Goal: Task Accomplishment & Management: Manage account settings

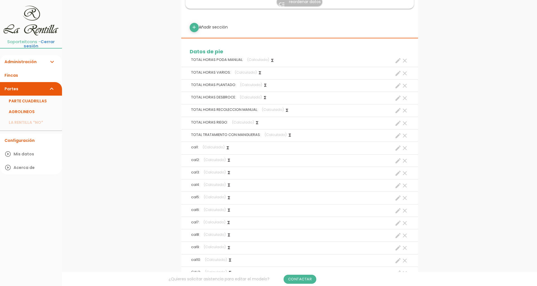
scroll to position [845, 0]
click at [42, 98] on link "PARTE CUADRILLAS" at bounding box center [31, 100] width 62 height 11
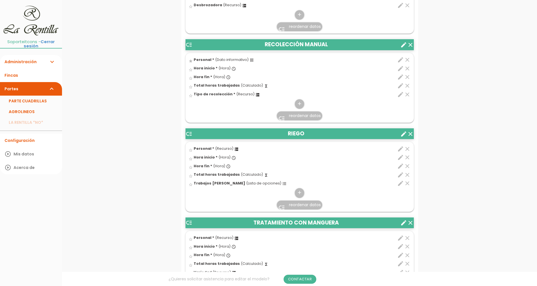
scroll to position [845, 0]
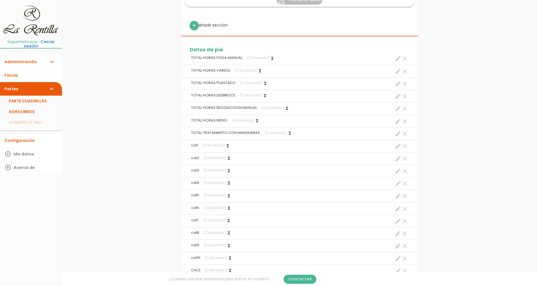
click at [405, 146] on icon "clear" at bounding box center [404, 146] width 7 height 7
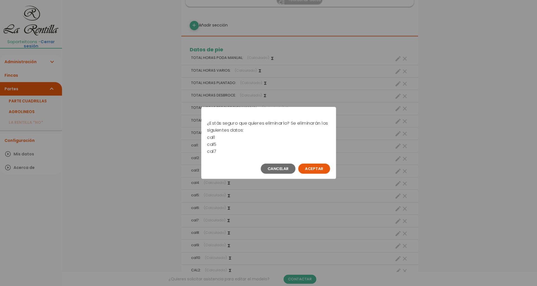
scroll to position [0, 0]
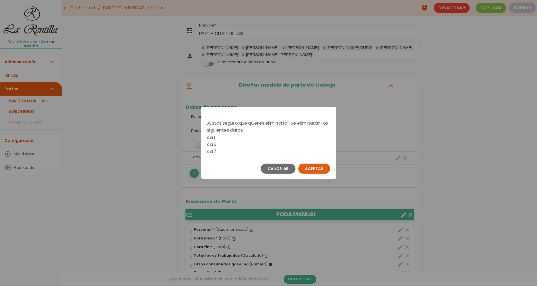
click at [311, 170] on button "Aceptar" at bounding box center [314, 168] width 32 height 10
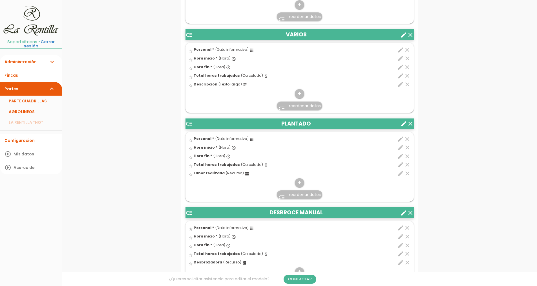
scroll to position [331, 0]
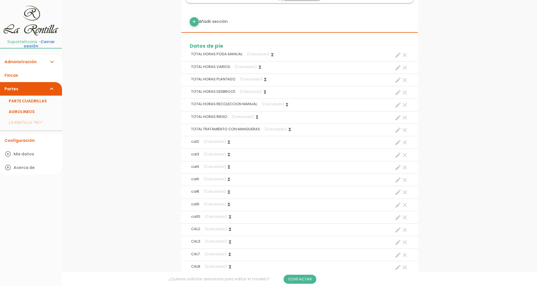
scroll to position [877, 0]
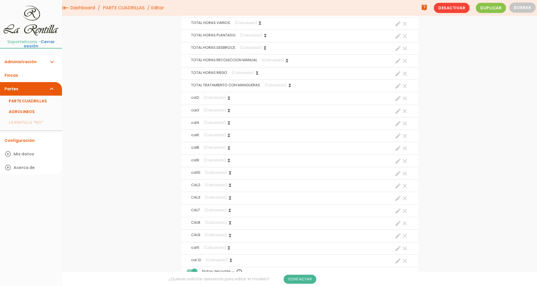
click at [404, 97] on icon "clear" at bounding box center [404, 98] width 7 height 7
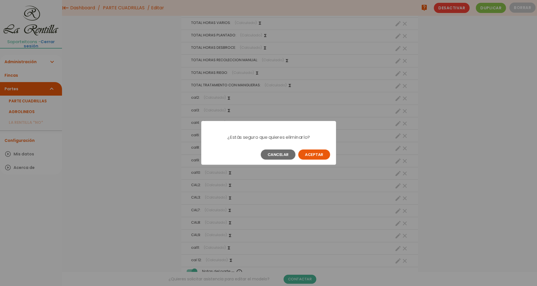
scroll to position [0, 0]
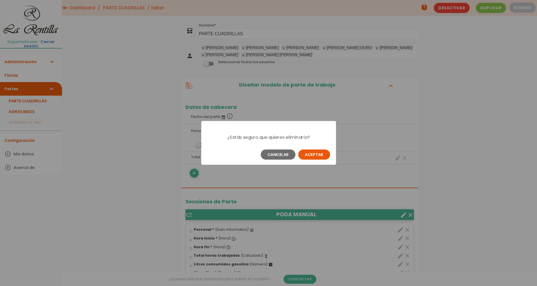
click at [325, 152] on button "Aceptar" at bounding box center [314, 154] width 32 height 10
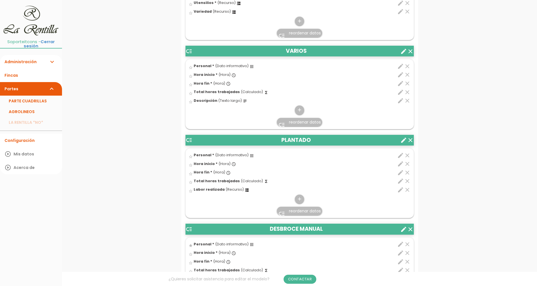
scroll to position [282, 0]
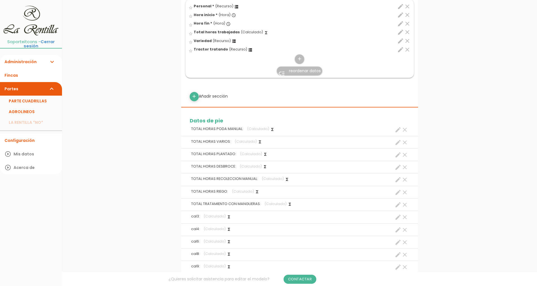
scroll to position [817, 0]
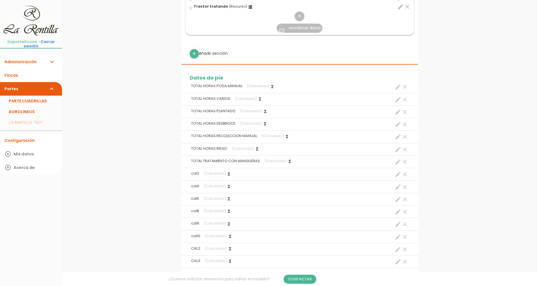
click at [404, 175] on icon "clear" at bounding box center [404, 174] width 7 height 7
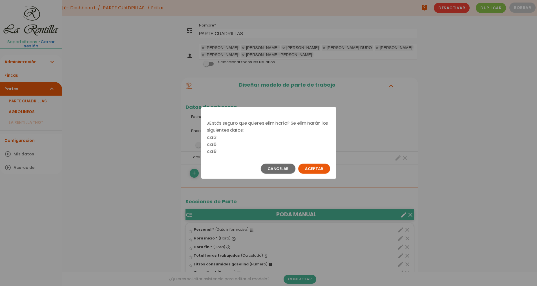
click at [317, 165] on button "Aceptar" at bounding box center [314, 168] width 32 height 10
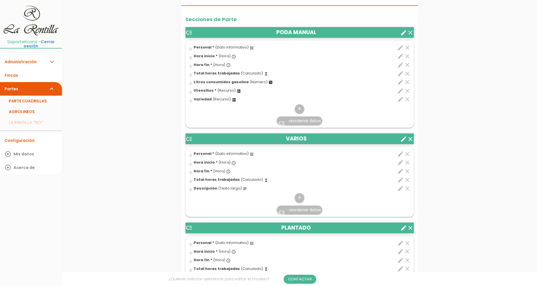
scroll to position [276, 0]
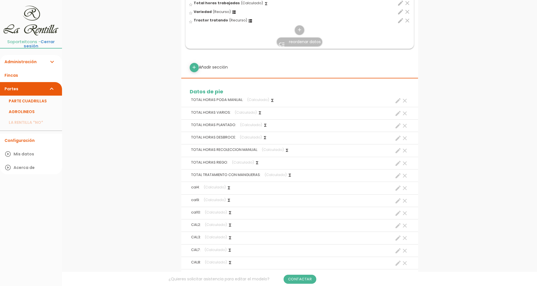
scroll to position [873, 0]
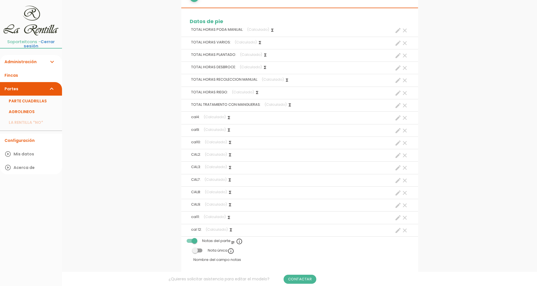
click at [405, 117] on icon "clear" at bounding box center [404, 117] width 7 height 7
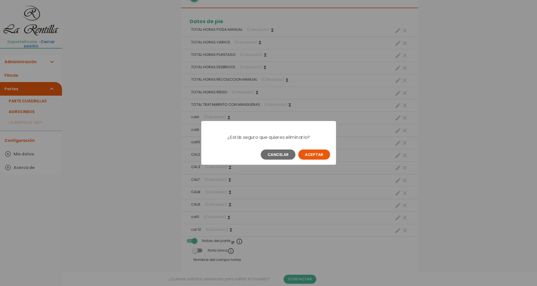
scroll to position [0, 0]
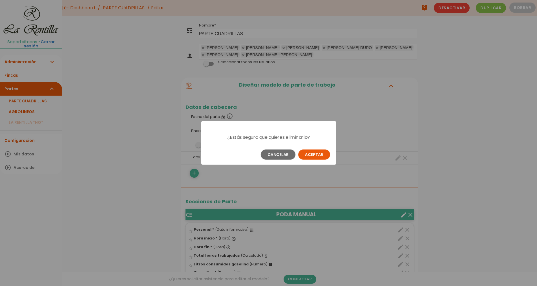
click at [317, 152] on button "Aceptar" at bounding box center [314, 154] width 32 height 10
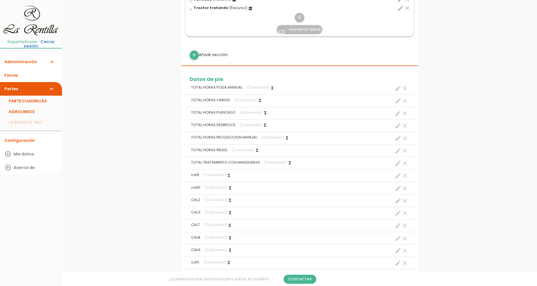
scroll to position [817, 0]
click at [404, 173] on icon "clear" at bounding box center [404, 174] width 7 height 7
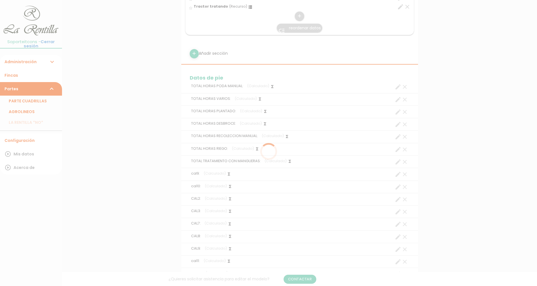
scroll to position [0, 0]
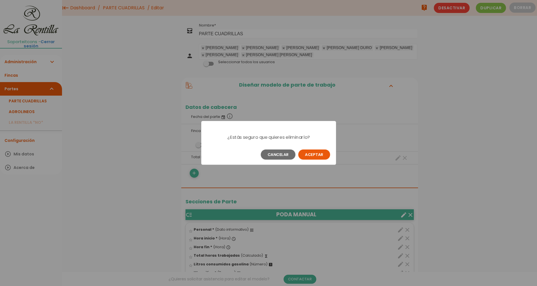
click at [315, 153] on button "Aceptar" at bounding box center [314, 154] width 32 height 10
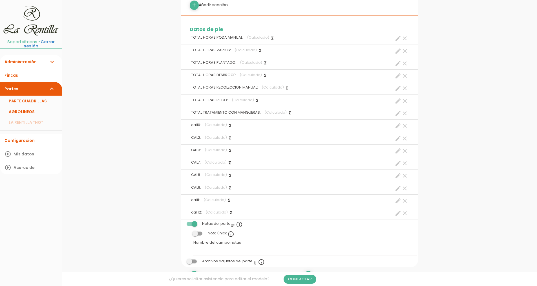
scroll to position [873, 0]
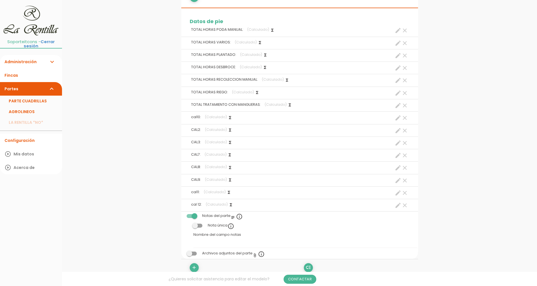
click at [404, 120] on icon "clear" at bounding box center [404, 117] width 7 height 7
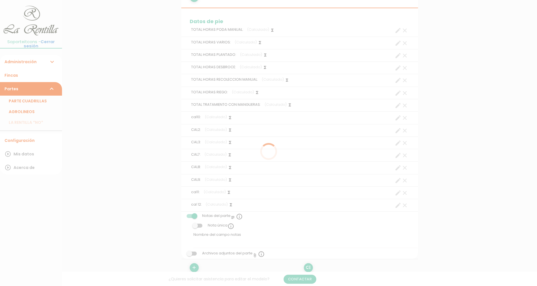
scroll to position [0, 0]
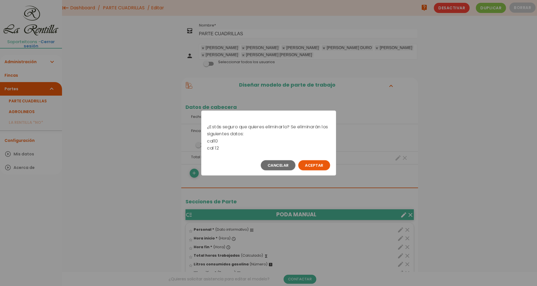
click at [322, 166] on button "Aceptar" at bounding box center [314, 165] width 32 height 10
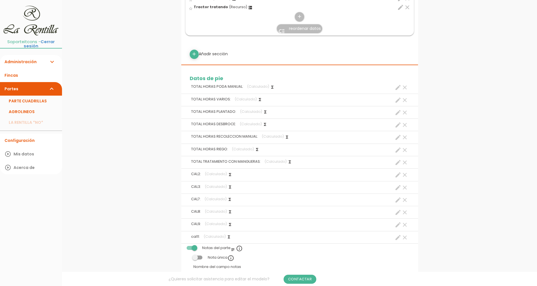
scroll to position [873, 0]
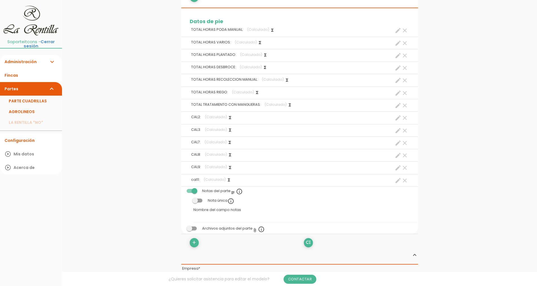
click at [404, 119] on icon "clear" at bounding box center [404, 117] width 7 height 7
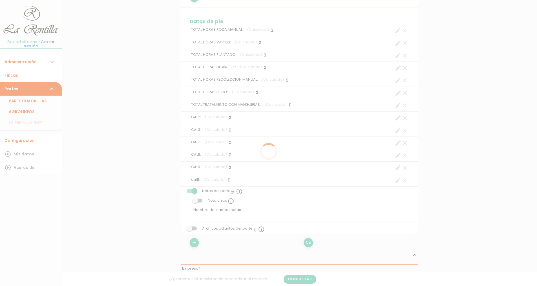
scroll to position [0, 0]
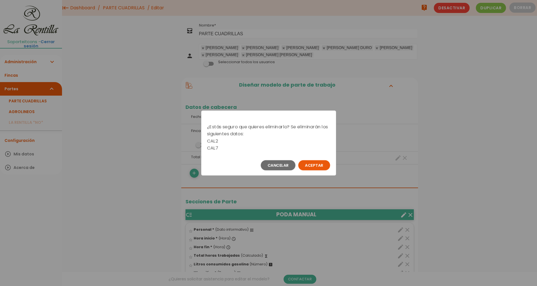
click at [323, 165] on button "Aceptar" at bounding box center [314, 165] width 32 height 10
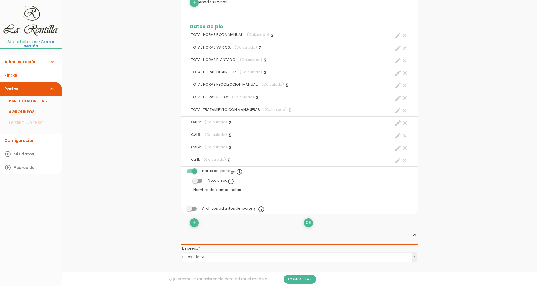
scroll to position [873, 0]
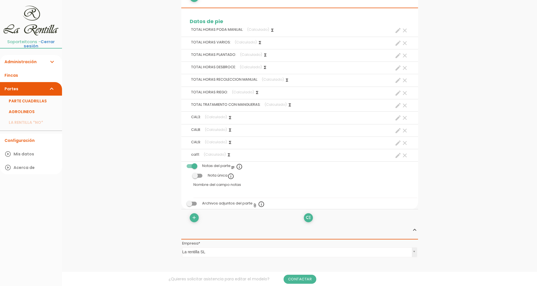
click at [404, 117] on icon "clear" at bounding box center [404, 117] width 7 height 7
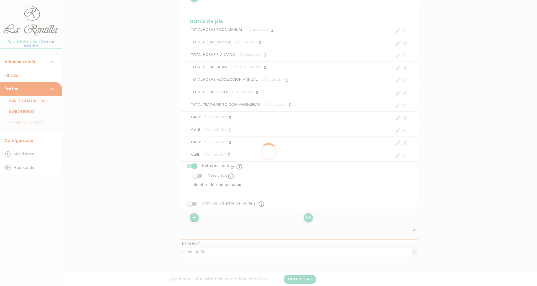
scroll to position [0, 0]
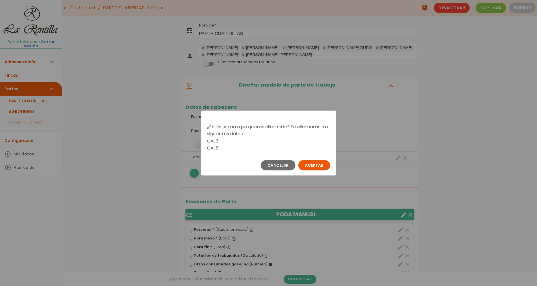
click at [309, 161] on button "Aceptar" at bounding box center [314, 165] width 32 height 10
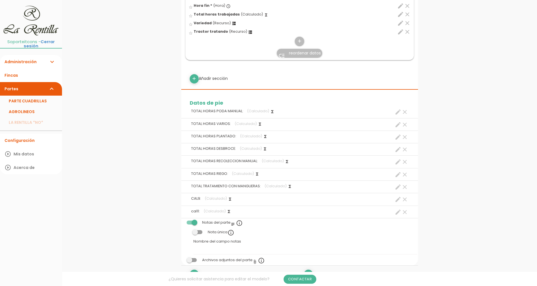
scroll to position [817, 0]
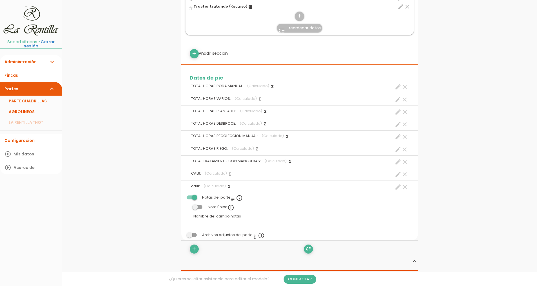
click at [405, 174] on icon "clear" at bounding box center [404, 174] width 7 height 7
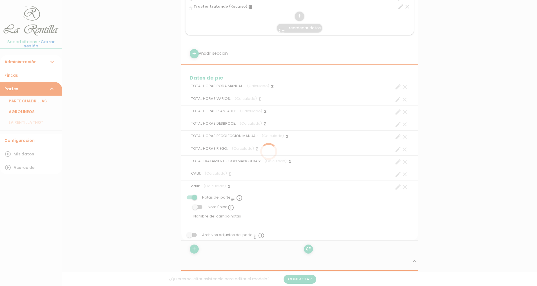
scroll to position [0, 0]
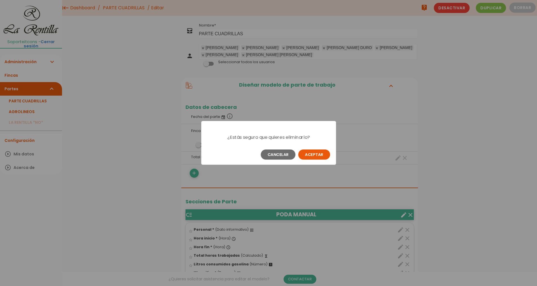
click at [314, 155] on button "Aceptar" at bounding box center [314, 154] width 32 height 10
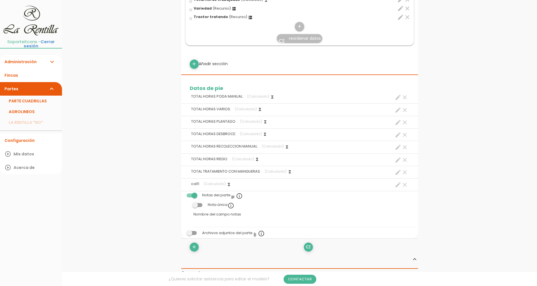
scroll to position [873, 0]
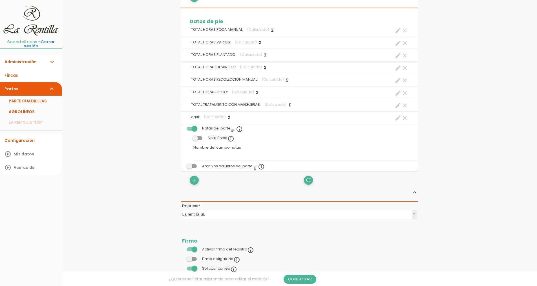
click at [403, 118] on icon "clear" at bounding box center [404, 117] width 7 height 7
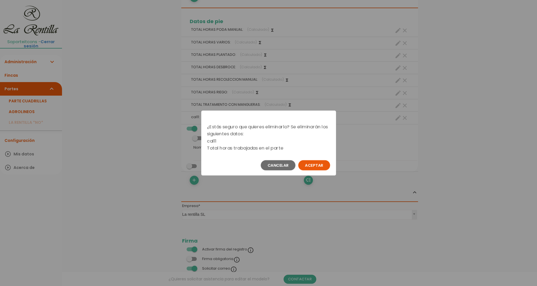
scroll to position [0, 0]
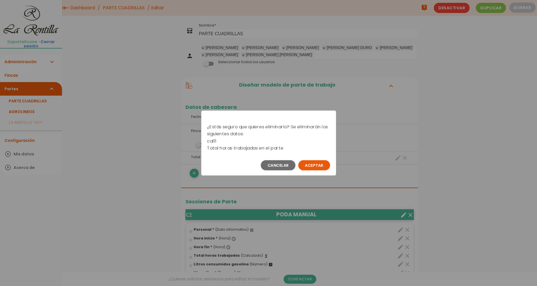
click at [326, 164] on button "Aceptar" at bounding box center [314, 165] width 32 height 10
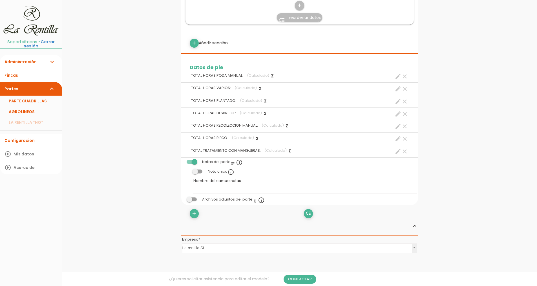
scroll to position [845, 0]
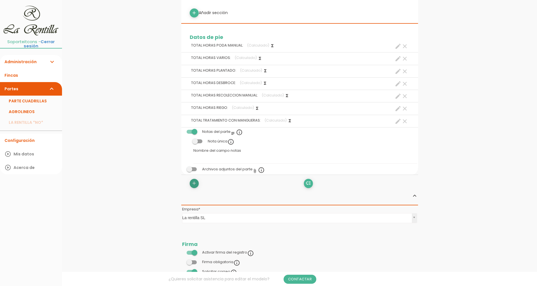
click at [193, 183] on icon "add" at bounding box center [193, 183] width 5 height 9
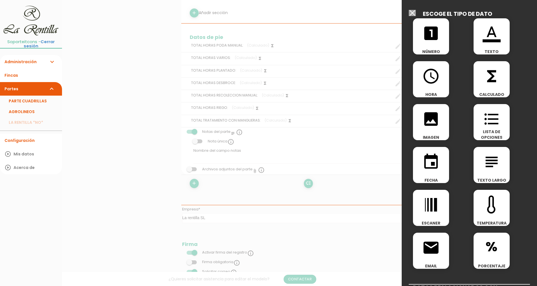
click at [487, 87] on div "functions CALCULADO" at bounding box center [491, 79] width 36 height 36
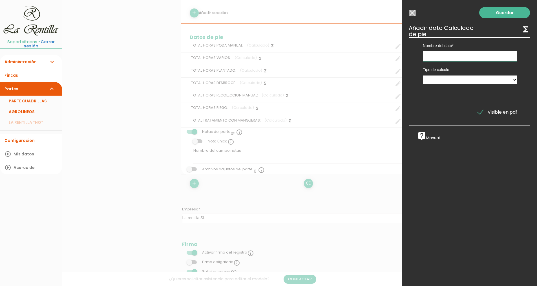
click at [454, 60] on input "text" at bounding box center [470, 56] width 94 height 10
type input "poda manual + varios"
click at [452, 79] on select "Suma de totales Calculado entre datos" at bounding box center [470, 79] width 94 height 9
click at [423, 75] on select "Suma de totales Calculado entre datos" at bounding box center [470, 79] width 94 height 9
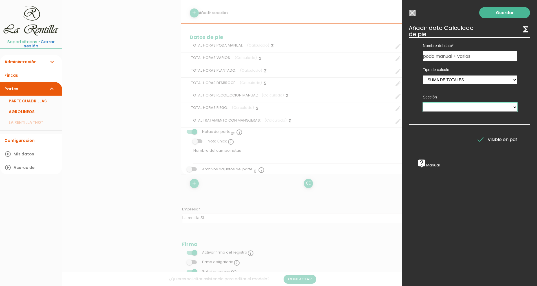
click at [444, 105] on select "PODA MANUAL VARIOS PLANTADO DESBROCE MANUAL RECOLECCIÓN MANUAL RIEGO TRATAMIENT…" at bounding box center [470, 107] width 94 height 9
click at [448, 81] on select "Suma de totales Calculado entre datos" at bounding box center [470, 79] width 94 height 9
select select "1"
click at [423, 75] on select "Suma de totales Calculado entre datos" at bounding box center [470, 79] width 94 height 9
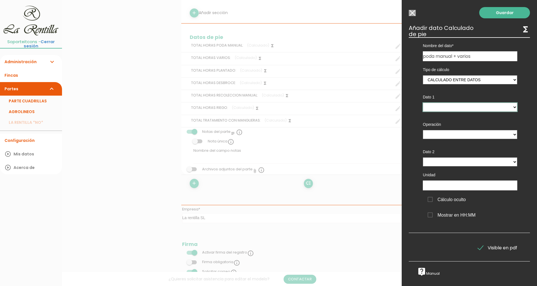
click at [439, 106] on select "TOTAL HORAS PODA MANUAL - (pie) TOTAL HORAS VARIOS - (pie) TOTAL HORAS PLANTADO…" at bounding box center [470, 107] width 94 height 9
select select "footer_1"
click at [423, 103] on select "TOTAL HORAS PODA MANUAL - (pie) TOTAL HORAS VARIOS - (pie) TOTAL HORAS PLANTADO…" at bounding box center [470, 107] width 94 height 9
click at [438, 136] on select "+ - * /" at bounding box center [470, 134] width 94 height 9
select select "+"
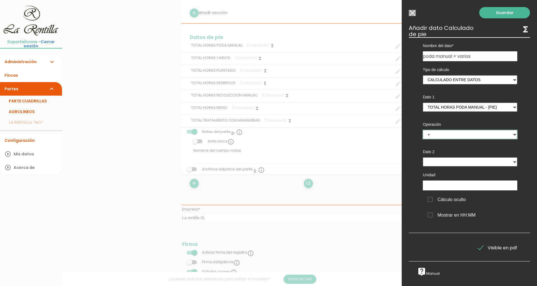
click at [423, 130] on select "+ - * /" at bounding box center [470, 134] width 94 height 9
click at [435, 164] on select "TOTAL HORAS PODA MANUAL - (pie) TOTAL HORAS VARIOS - (pie) TOTAL HORAS PLANTADO…" at bounding box center [470, 161] width 94 height 9
select select "footer_2"
click at [423, 157] on select "TOTAL HORAS PODA MANUAL - (pie) TOTAL HORAS VARIOS - (pie) TOTAL HORAS PLANTADO…" at bounding box center [470, 161] width 94 height 9
click at [448, 199] on span "Cálculo oculto" at bounding box center [446, 199] width 38 height 7
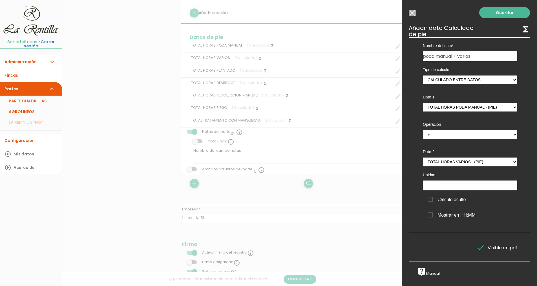
click at [0, 0] on input "Cálculo oculto" at bounding box center [0, 0] width 0 height 0
click at [497, 13] on link "Guardar" at bounding box center [504, 12] width 51 height 11
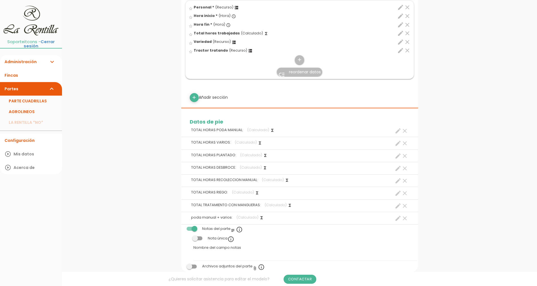
scroll to position [817, 0]
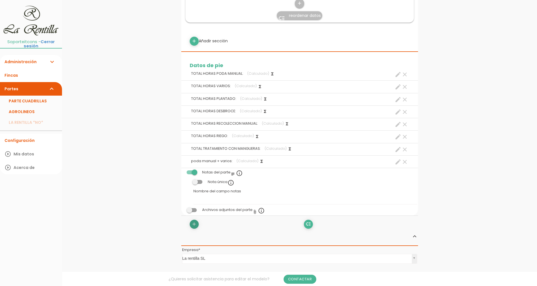
click at [195, 225] on icon "add" at bounding box center [193, 223] width 5 height 9
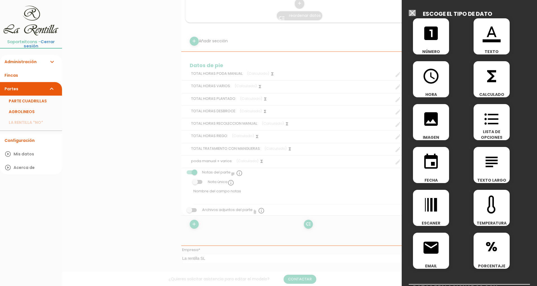
click at [490, 69] on icon "functions" at bounding box center [491, 76] width 18 height 18
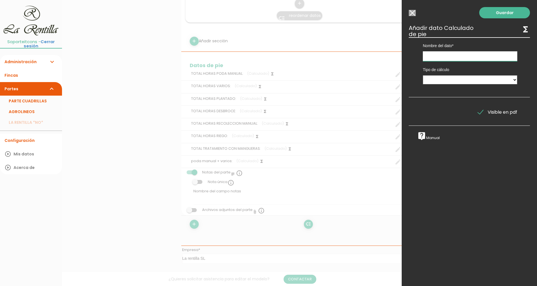
click at [449, 59] on input "text" at bounding box center [470, 56] width 94 height 10
click at [463, 57] on input "plantado + desborce" at bounding box center [470, 56] width 94 height 10
type input "plantado + desbroce"
click at [486, 80] on select "Suma de totales Calculado entre datos" at bounding box center [470, 79] width 94 height 9
select select "1"
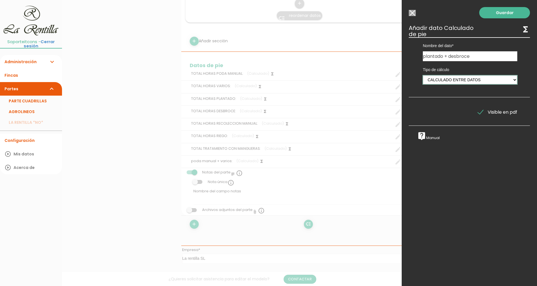
click at [423, 75] on select "Suma de totales Calculado entre datos" at bounding box center [470, 79] width 94 height 9
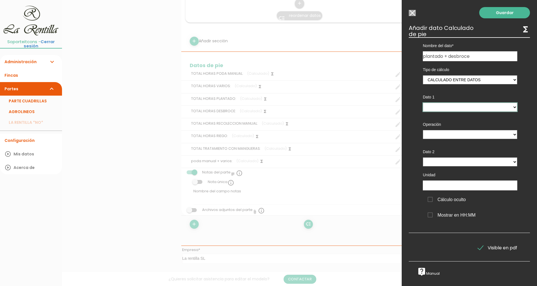
click at [438, 108] on select "TOTAL HORAS PODA MANUAL - (pie) TOTAL HORAS VARIOS - (pie) TOTAL HORAS PLANTADO…" at bounding box center [470, 107] width 94 height 9
select select "footer_3"
click at [423, 103] on select "TOTAL HORAS PODA MANUAL - (pie) TOTAL HORAS VARIOS - (pie) TOTAL HORAS PLANTADO…" at bounding box center [470, 107] width 94 height 9
click at [446, 130] on div "Operación + - * /" at bounding box center [469, 129] width 103 height 27
drag, startPoint x: 446, startPoint y: 134, endPoint x: 448, endPoint y: 137, distance: 4.2
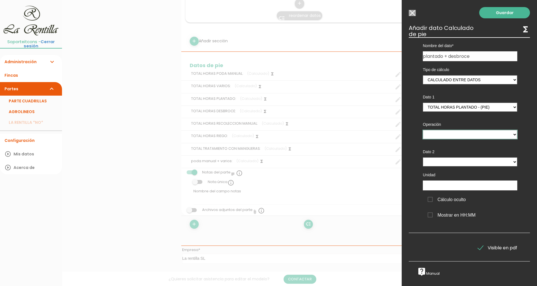
click at [446, 134] on select "+ - * /" at bounding box center [470, 134] width 94 height 9
select select "+"
click at [423, 130] on select "+ - * /" at bounding box center [470, 134] width 94 height 9
drag, startPoint x: 447, startPoint y: 161, endPoint x: 446, endPoint y: 166, distance: 5.1
click at [447, 161] on select "TOTAL HORAS PODA MANUAL - (pie) TOTAL HORAS VARIOS - (pie) TOTAL HORAS PLANTADO…" at bounding box center [470, 161] width 94 height 9
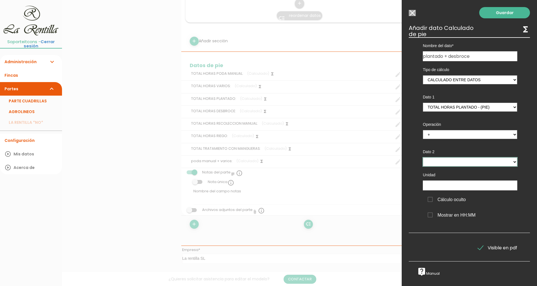
select select "footer_4"
click at [423, 157] on select "TOTAL HORAS PODA MANUAL - (pie) TOTAL HORAS VARIOS - (pie) TOTAL HORAS PLANTADO…" at bounding box center [470, 161] width 94 height 9
click at [430, 198] on span "Cálculo oculto" at bounding box center [446, 199] width 38 height 7
click at [0, 0] on input "Cálculo oculto" at bounding box center [0, 0] width 0 height 0
click at [489, 15] on link "Guardar" at bounding box center [504, 12] width 51 height 11
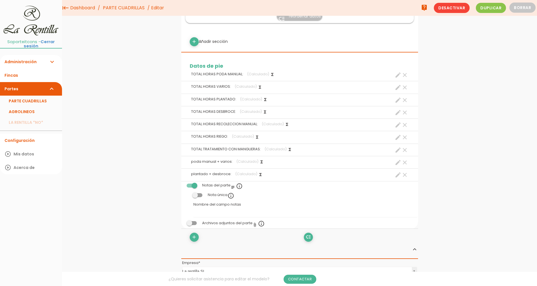
scroll to position [791, 0]
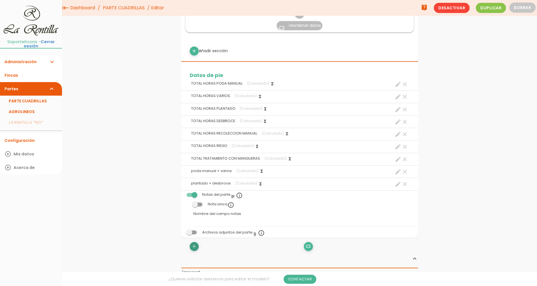
click at [196, 247] on icon "add" at bounding box center [193, 246] width 5 height 9
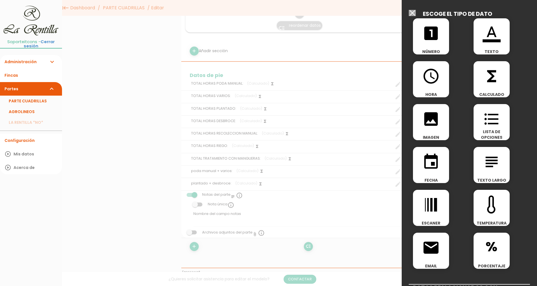
click at [486, 79] on icon "functions" at bounding box center [491, 76] width 18 height 18
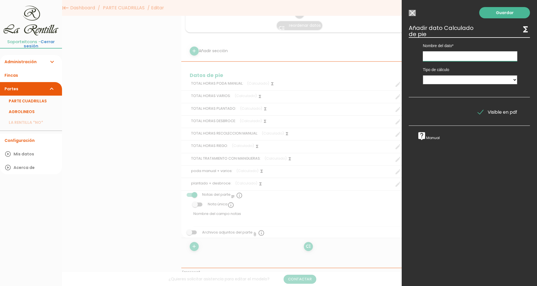
click at [450, 58] on input "text" at bounding box center [470, 56] width 94 height 10
type input "recoleccion manual + riego"
click at [455, 78] on select "Suma de totales Calculado entre datos" at bounding box center [470, 79] width 94 height 9
select select "1"
click at [423, 75] on select "Suma de totales Calculado entre datos" at bounding box center [470, 79] width 94 height 9
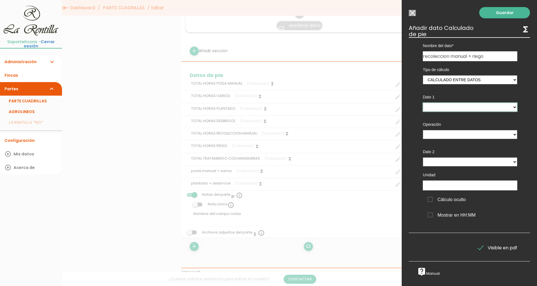
click at [441, 106] on select "TOTAL HORAS PODA MANUAL - (pie) TOTAL HORAS VARIOS - (pie) TOTAL HORAS PLANTADO…" at bounding box center [470, 107] width 94 height 9
select select "footer_5"
click at [423, 103] on select "TOTAL HORAS PODA MANUAL - (pie) TOTAL HORAS VARIOS - (pie) TOTAL HORAS PLANTADO…" at bounding box center [470, 107] width 94 height 9
click at [446, 136] on select "+ - * /" at bounding box center [470, 134] width 94 height 9
select select "+"
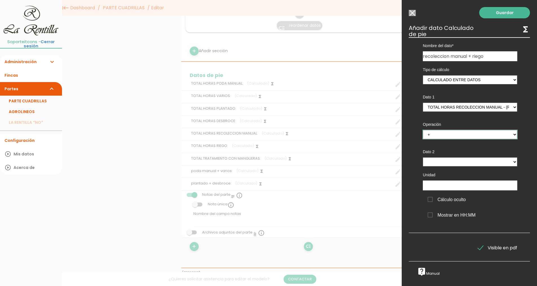
click at [423, 130] on select "+ - * /" at bounding box center [470, 134] width 94 height 9
click at [436, 161] on select "TOTAL HORAS PODA MANUAL - (pie) TOTAL HORAS VARIOS - (pie) TOTAL HORAS PLANTADO…" at bounding box center [470, 161] width 94 height 9
select select "footer_6"
click at [423, 157] on select "TOTAL HORAS PODA MANUAL - (pie) TOTAL HORAS VARIOS - (pie) TOTAL HORAS PLANTADO…" at bounding box center [470, 161] width 94 height 9
click at [442, 199] on span "Cálculo oculto" at bounding box center [446, 199] width 38 height 7
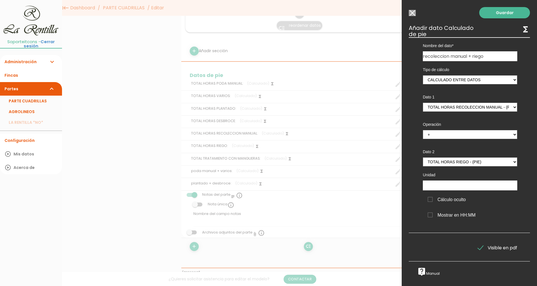
click at [0, 0] on input "Cálculo oculto" at bounding box center [0, 0] width 0 height 0
click at [483, 12] on link "Guardar" at bounding box center [504, 12] width 51 height 11
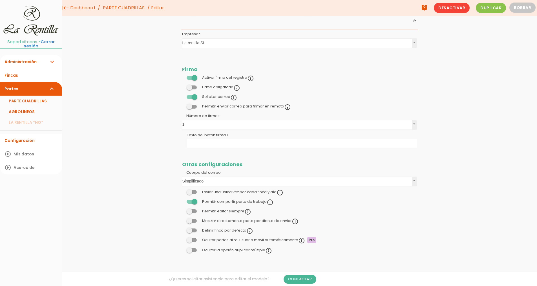
scroll to position [888, 0]
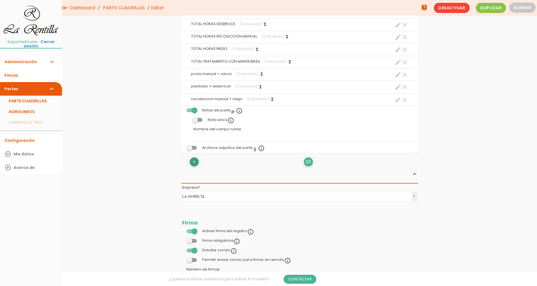
click at [193, 163] on icon "add" at bounding box center [193, 161] width 5 height 9
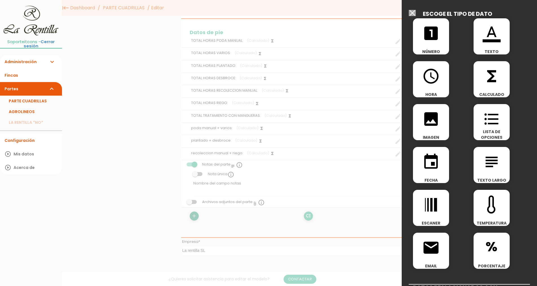
scroll to position [832, 0]
click at [478, 79] on span "functions" at bounding box center [491, 73] width 36 height 24
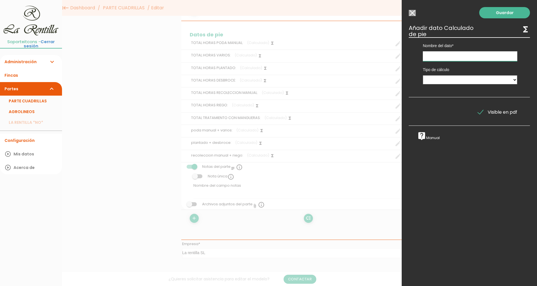
click at [445, 56] on input "text" at bounding box center [470, 56] width 94 height 10
click at [507, 55] on input "poda manual + varios + plantado + desboce" at bounding box center [470, 56] width 94 height 10
type input "poda manual + varios + plantado + desbroce"
drag, startPoint x: 492, startPoint y: 80, endPoint x: 489, endPoint y: 81, distance: 3.1
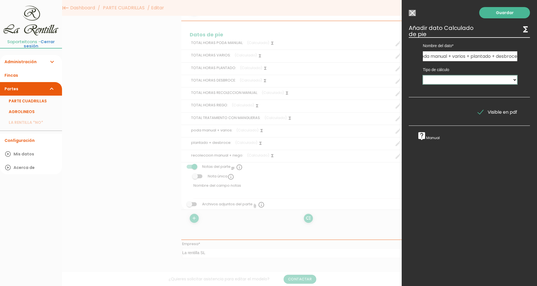
click at [492, 80] on select "Suma de totales Calculado entre datos" at bounding box center [470, 79] width 94 height 9
select select "1"
click at [423, 75] on select "Suma de totales Calculado entre datos" at bounding box center [470, 79] width 94 height 9
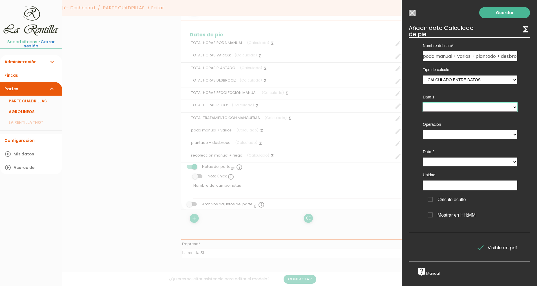
click at [449, 107] on select "TOTAL HORAS PODA MANUAL - (pie) TOTAL HORAS VARIOS - (pie) TOTAL HORAS PLANTADO…" at bounding box center [470, 107] width 94 height 9
select select "footer_8"
click at [423, 103] on select "TOTAL HORAS PODA MANUAL - (pie) TOTAL HORAS VARIOS - (pie) TOTAL HORAS PLANTADO…" at bounding box center [470, 107] width 94 height 9
click at [455, 138] on select "+ - * /" at bounding box center [470, 134] width 94 height 9
select select "+"
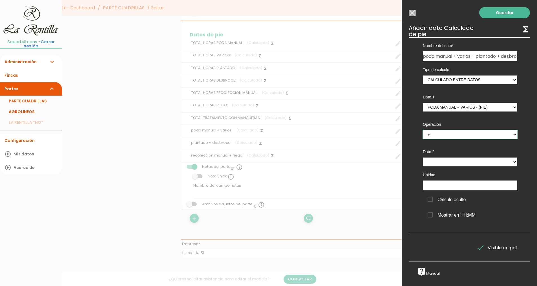
click at [423, 130] on select "+ - * /" at bounding box center [470, 134] width 94 height 9
click at [448, 163] on select "TOTAL HORAS PODA MANUAL - (pie) TOTAL HORAS VARIOS - (pie) TOTAL HORAS PLANTADO…" at bounding box center [470, 161] width 94 height 9
select select "footer_9"
click at [423, 157] on select "TOTAL HORAS PODA MANUAL - (pie) TOTAL HORAS VARIOS - (pie) TOTAL HORAS PLANTADO…" at bounding box center [470, 161] width 94 height 9
click at [433, 200] on span "Cálculo oculto" at bounding box center [446, 199] width 38 height 7
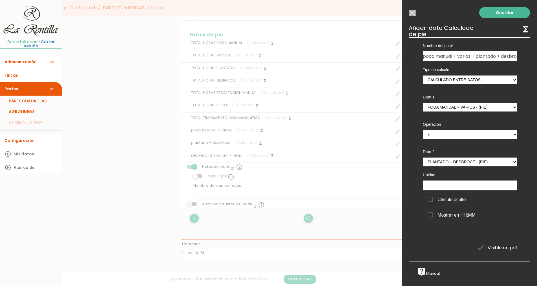
click at [0, 0] on input "Cálculo oculto" at bounding box center [0, 0] width 0 height 0
click at [501, 11] on link "Guardar" at bounding box center [504, 12] width 51 height 11
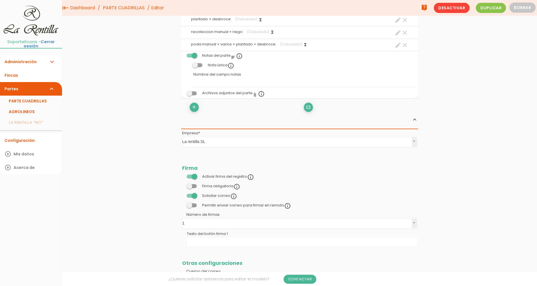
scroll to position [903, 0]
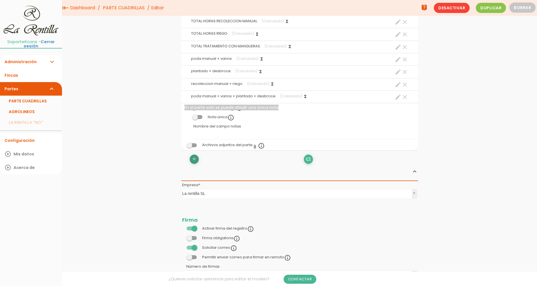
click at [193, 161] on icon "add" at bounding box center [193, 158] width 5 height 9
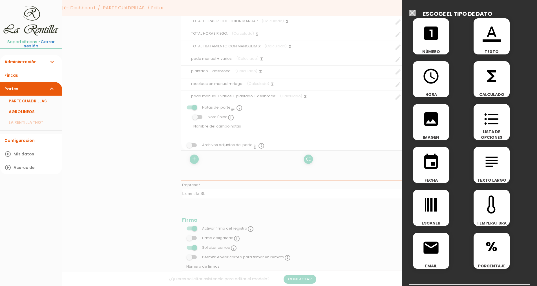
click at [480, 79] on span "functions" at bounding box center [491, 73] width 36 height 24
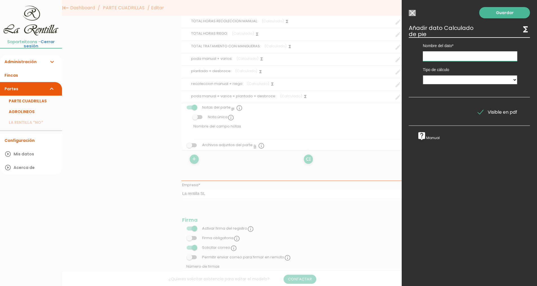
click at [434, 59] on input "text" at bounding box center [470, 56] width 94 height 10
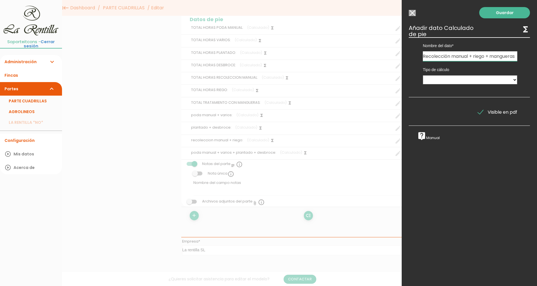
scroll to position [0, 5]
type input "Recolección manual + riego + mangueras"
click at [427, 81] on select "Suma de totales Calculado entre datos" at bounding box center [470, 79] width 94 height 9
click at [423, 75] on select "Suma de totales Calculado entre datos" at bounding box center [470, 79] width 94 height 9
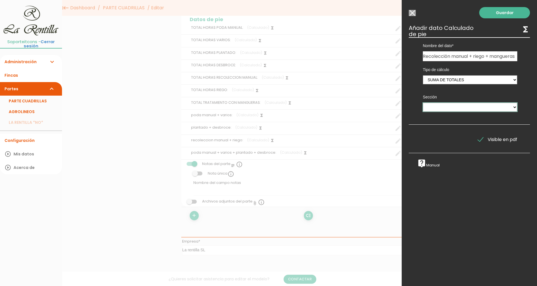
click at [434, 108] on select "PODA MANUAL VARIOS PLANTADO DESBROCE MANUAL RECOLECCIÓN MANUAL RIEGO TRATAMIENT…" at bounding box center [470, 107] width 94 height 9
click at [441, 78] on select "Suma de totales Calculado entre datos" at bounding box center [470, 79] width 94 height 9
select select "1"
click at [423, 75] on select "Suma de totales Calculado entre datos" at bounding box center [470, 79] width 94 height 9
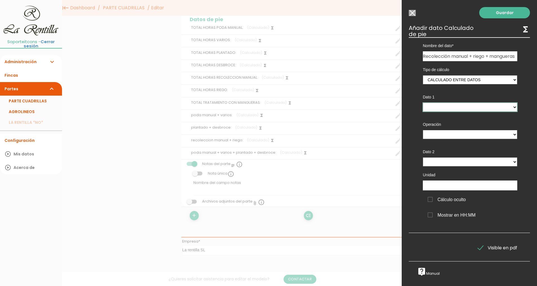
click at [438, 108] on select "TOTAL HORAS PODA MANUAL - (pie) TOTAL HORAS VARIOS - (pie) TOTAL HORAS PLANTADO…" at bounding box center [470, 107] width 94 height 9
select select "footer_10"
click at [423, 103] on select "TOTAL HORAS PODA MANUAL - (pie) TOTAL HORAS VARIOS - (pie) TOTAL HORAS PLANTADO…" at bounding box center [470, 107] width 94 height 9
click at [448, 133] on select "+ - * /" at bounding box center [470, 134] width 94 height 9
select select "+"
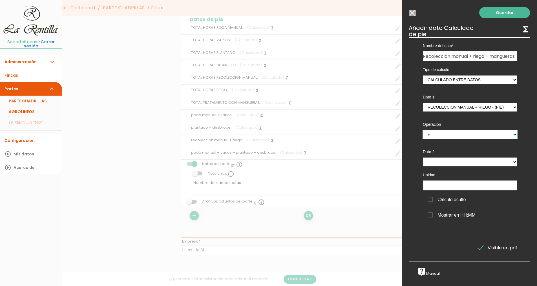
click at [423, 130] on select "+ - * /" at bounding box center [470, 134] width 94 height 9
click at [444, 161] on select "TOTAL HORAS PODA MANUAL - (pie) TOTAL HORAS VARIOS - (pie) TOTAL HORAS PLANTADO…" at bounding box center [470, 161] width 94 height 9
select select "footer_7"
click at [423, 157] on select "TOTAL HORAS PODA MANUAL - (pie) TOTAL HORAS VARIOS - (pie) TOTAL HORAS PLANTADO…" at bounding box center [470, 161] width 94 height 9
click at [440, 200] on span "Cálculo oculto" at bounding box center [446, 199] width 38 height 7
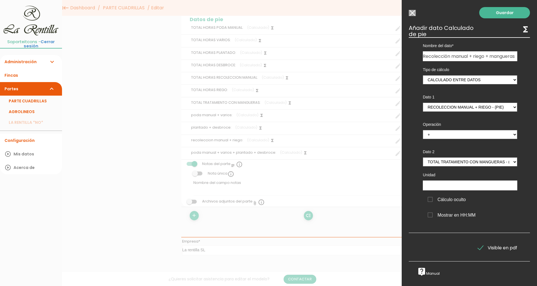
click at [0, 0] on input "Cálculo oculto" at bounding box center [0, 0] width 0 height 0
click at [492, 14] on link "Guardar" at bounding box center [504, 12] width 51 height 11
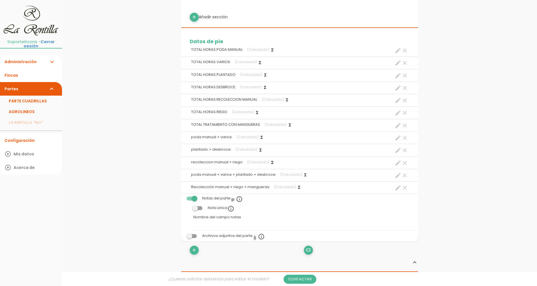
scroll to position [873, 0]
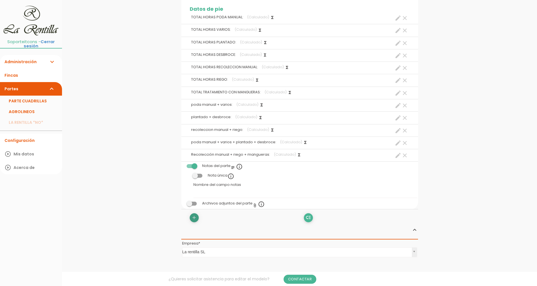
click at [194, 219] on icon "add" at bounding box center [193, 217] width 5 height 9
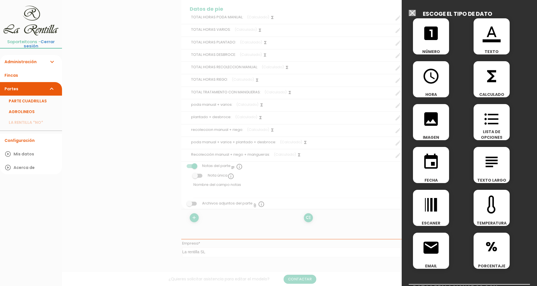
click at [482, 76] on icon "functions" at bounding box center [491, 76] width 18 height 18
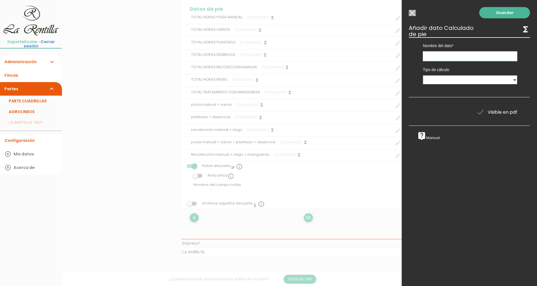
click at [444, 57] on input "text" at bounding box center [470, 56] width 94 height 10
type input "<"
type input "Total horas de trabajo"
click at [451, 83] on select "Suma de totales Calculado entre datos" at bounding box center [470, 79] width 94 height 9
click at [423, 75] on select "Suma de totales Calculado entre datos" at bounding box center [470, 79] width 94 height 9
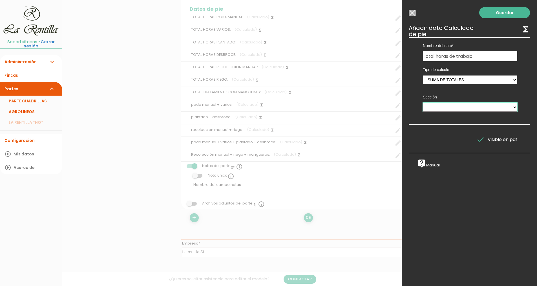
click at [443, 107] on select "PODA MANUAL VARIOS PLANTADO DESBROCE MANUAL RECOLECCIÓN MANUAL RIEGO TRATAMIENT…" at bounding box center [470, 107] width 94 height 9
click at [445, 84] on select "Suma de totales Calculado entre datos" at bounding box center [470, 79] width 94 height 9
select select "1"
click at [423, 75] on select "Suma de totales Calculado entre datos" at bounding box center [470, 79] width 94 height 9
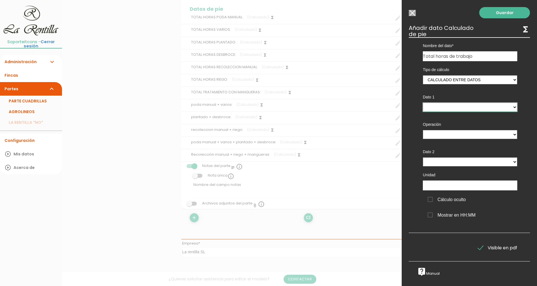
click at [443, 110] on select "TOTAL HORAS PODA MANUAL - (pie) TOTAL HORAS VARIOS - (pie) TOTAL HORAS PLANTADO…" at bounding box center [470, 107] width 94 height 9
select select "footer_11"
click at [423, 103] on select "TOTAL HORAS PODA MANUAL - (pie) TOTAL HORAS VARIOS - (pie) TOTAL HORAS PLANTADO…" at bounding box center [470, 107] width 94 height 9
click at [448, 135] on select "+ - * /" at bounding box center [470, 134] width 94 height 9
select select "+"
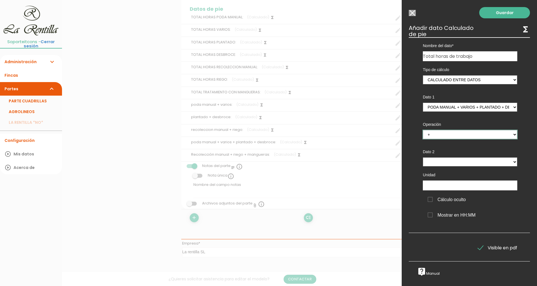
click at [423, 130] on select "+ - * /" at bounding box center [470, 134] width 94 height 9
click at [436, 161] on select "TOTAL HORAS PODA MANUAL - (pie) TOTAL HORAS VARIOS - (pie) TOTAL HORAS PLANTADO…" at bounding box center [470, 161] width 94 height 9
select select "footer_12"
click at [423, 157] on select "TOTAL HORAS PODA MANUAL - (pie) TOTAL HORAS VARIOS - (pie) TOTAL HORAS PLANTADO…" at bounding box center [470, 161] width 94 height 9
click at [452, 187] on input "text" at bounding box center [470, 185] width 94 height 10
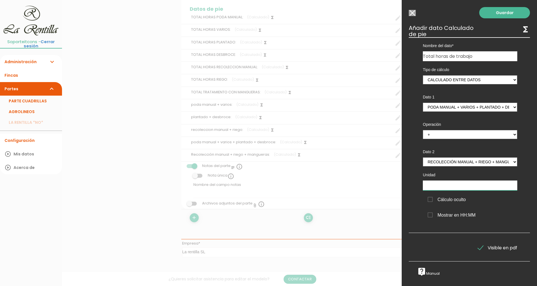
type input "H"
type input "h"
click at [501, 15] on link "Guardar" at bounding box center [504, 12] width 51 height 11
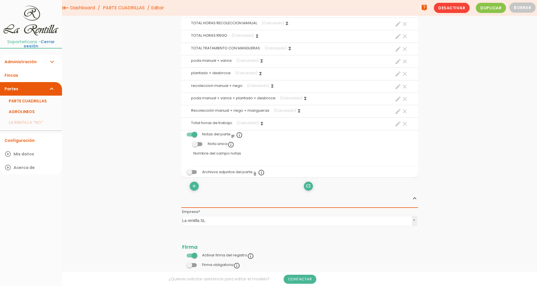
scroll to position [873, 0]
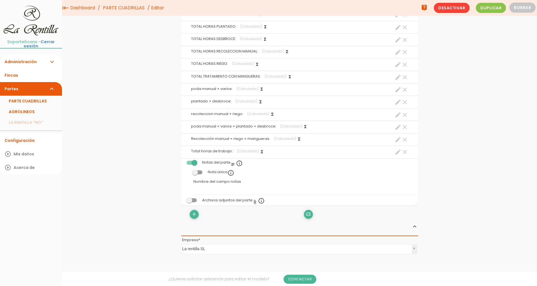
click at [398, 150] on icon "create" at bounding box center [397, 151] width 7 height 7
select select "footer_11"
select select "+"
select select "footer_12"
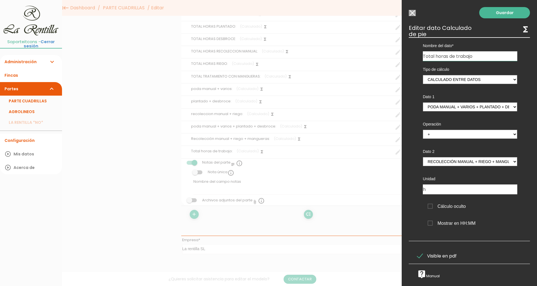
drag, startPoint x: 471, startPoint y: 56, endPoint x: 306, endPoint y: 54, distance: 165.4
type input "TOTAL HORAS DE TRABAJO"
click at [503, 11] on link "Guardar" at bounding box center [504, 12] width 51 height 11
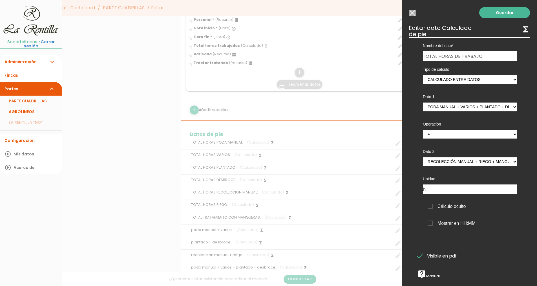
scroll to position [704, 0]
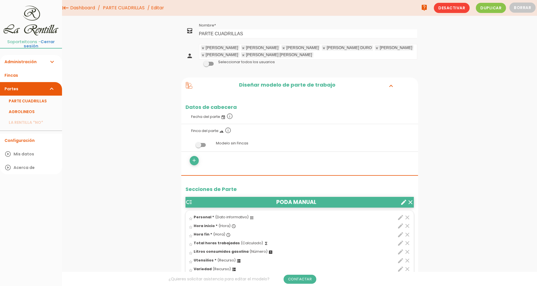
click at [127, 9] on link "PARTE CUADRILLAS" at bounding box center [123, 8] width 45 height 16
